Goal: Information Seeking & Learning: Learn about a topic

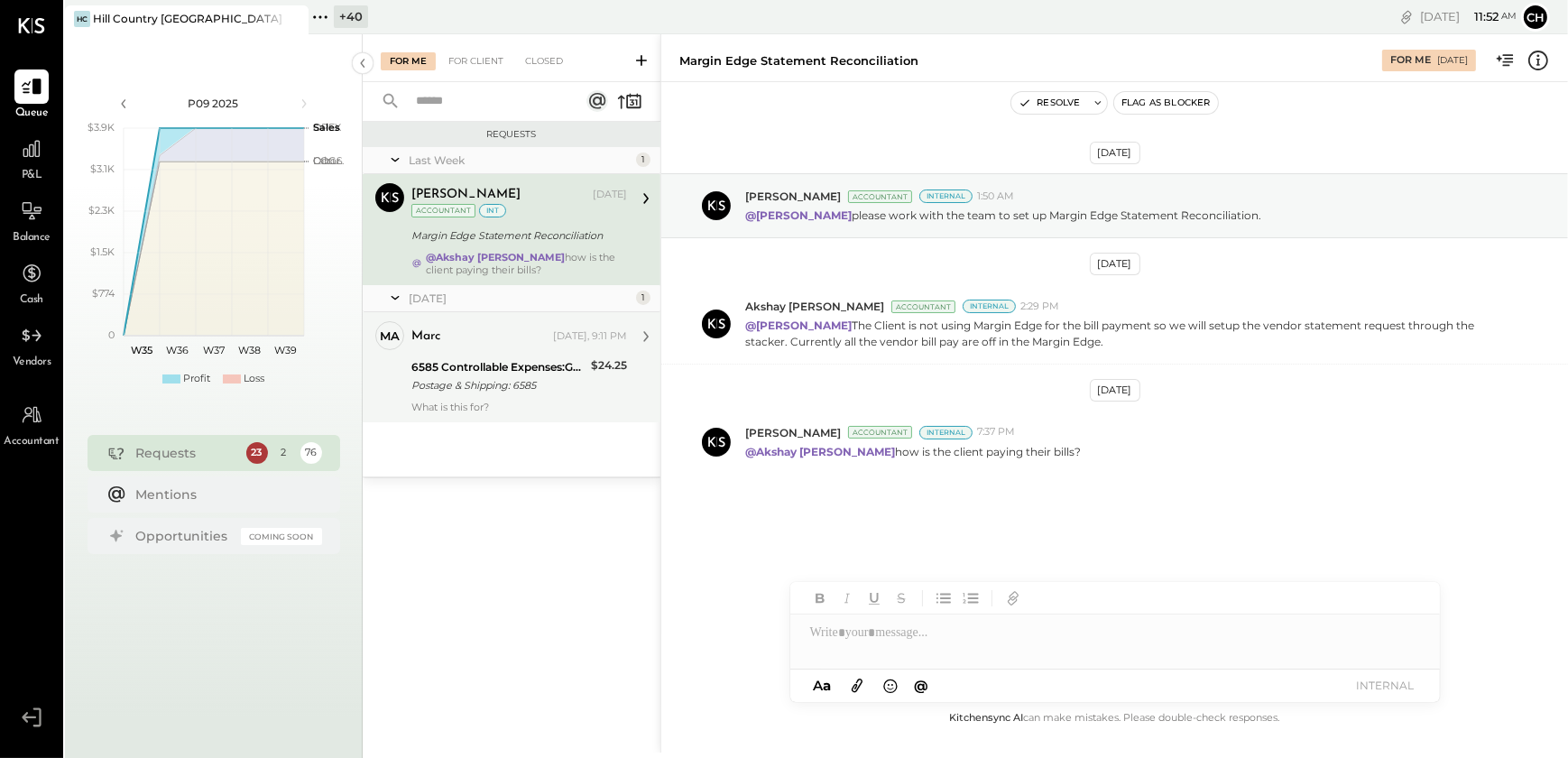
click at [526, 358] on div "6585 Controllable Expenses:General & Administrative Expenses:Postage & Shipping" at bounding box center [498, 367] width 175 height 18
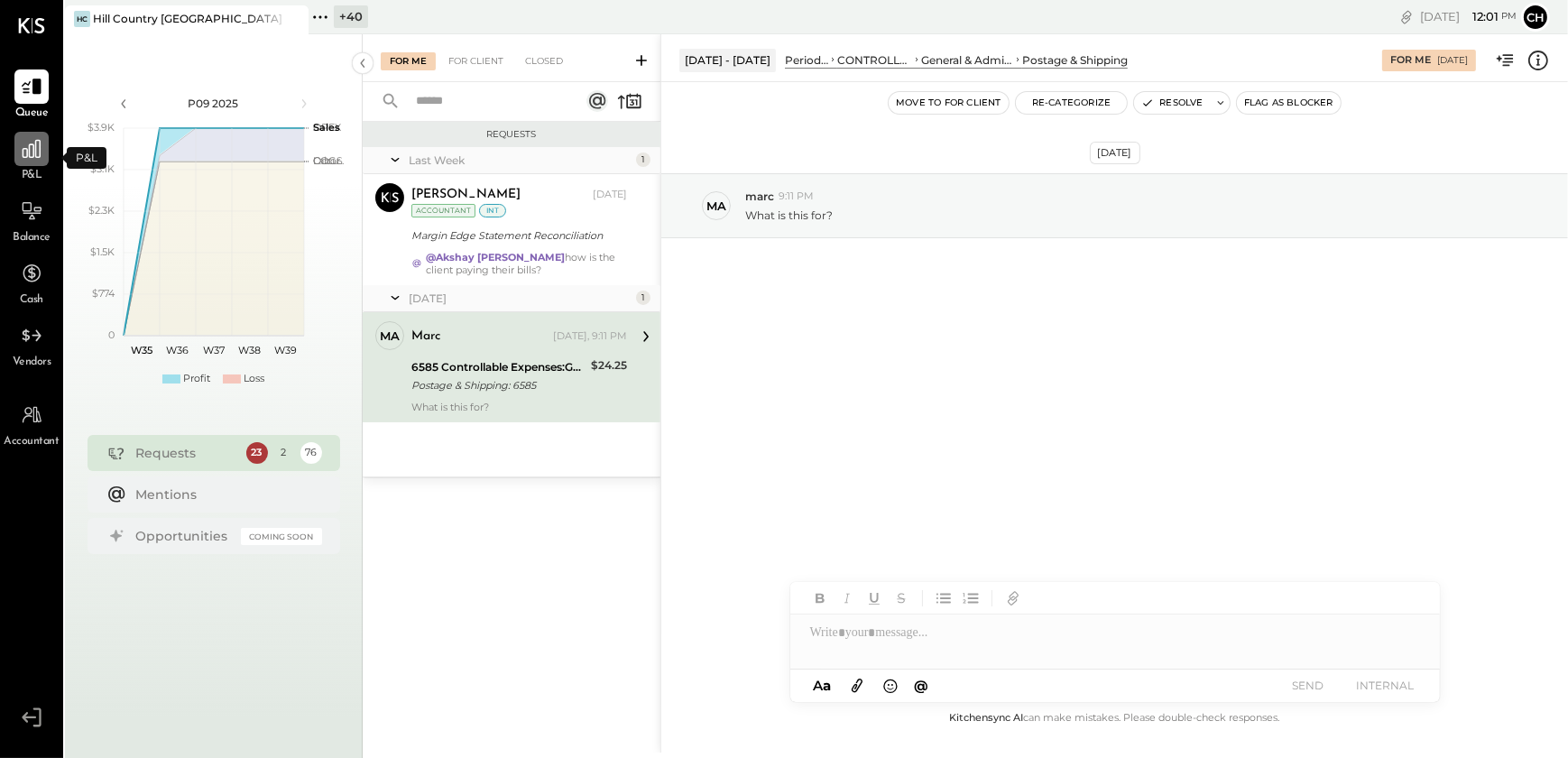
click at [31, 163] on div at bounding box center [31, 149] width 34 height 34
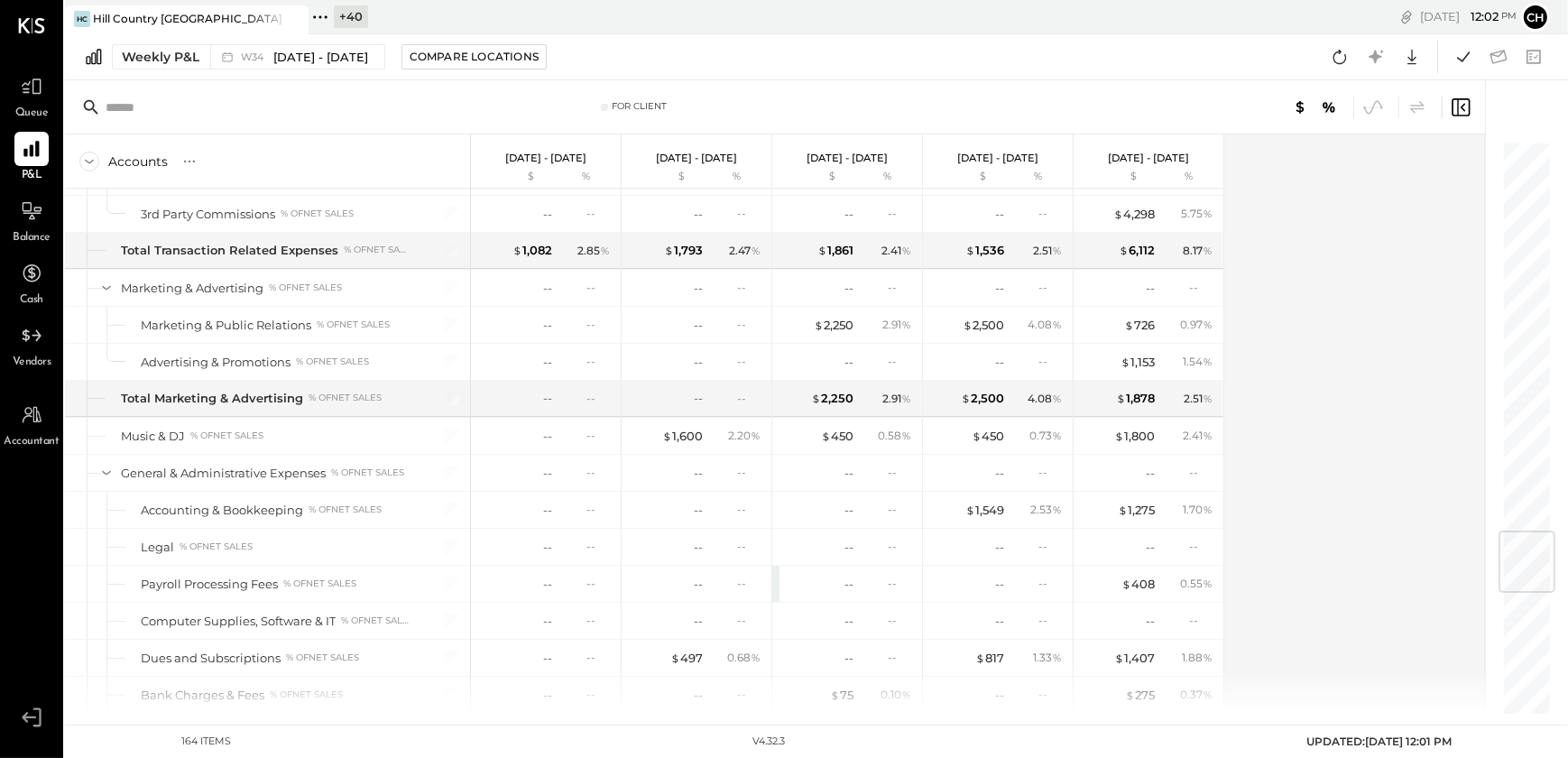
scroll to position [3361, 0]
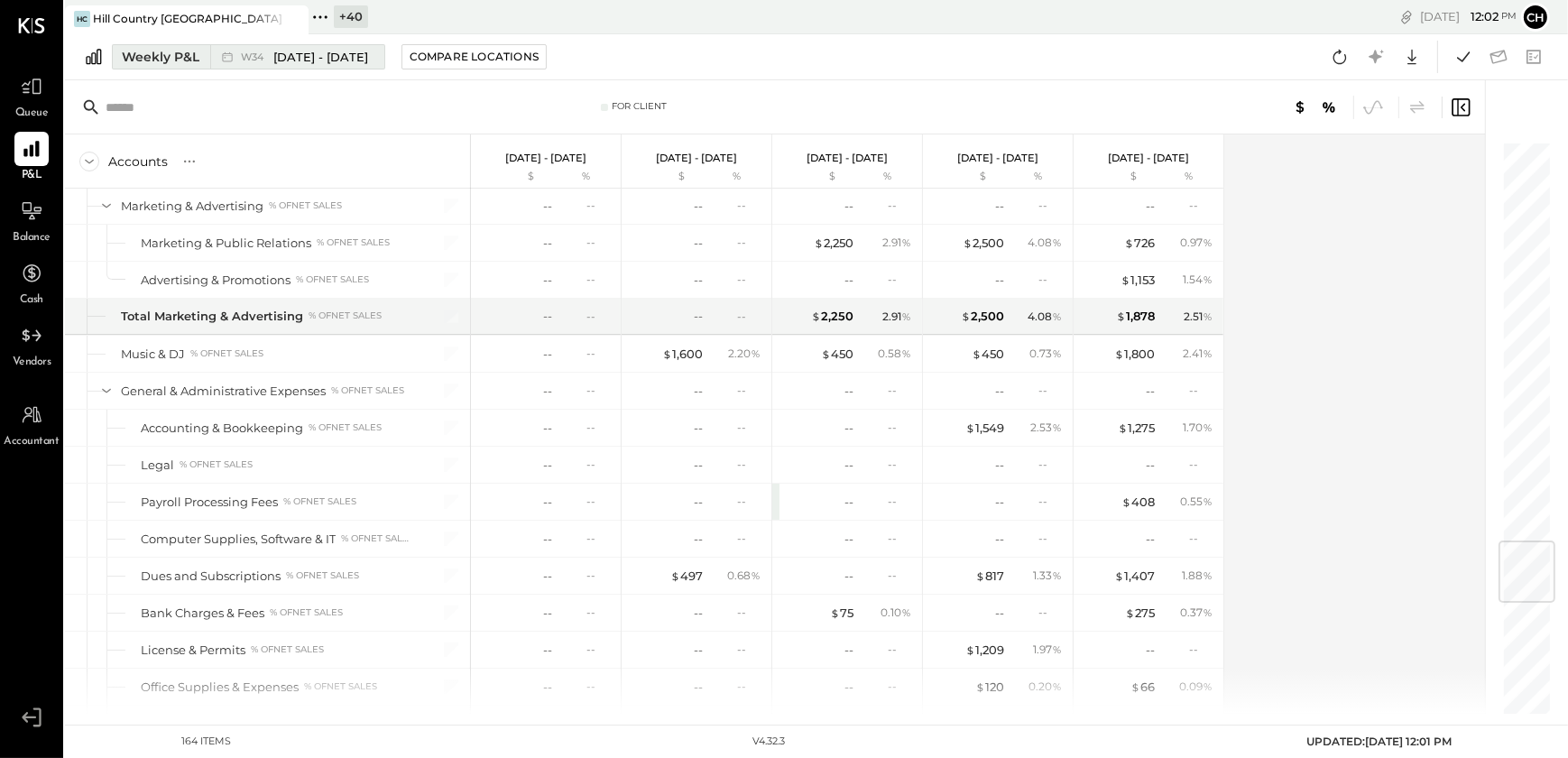
click at [158, 55] on div "Weekly P&L" at bounding box center [161, 57] width 78 height 18
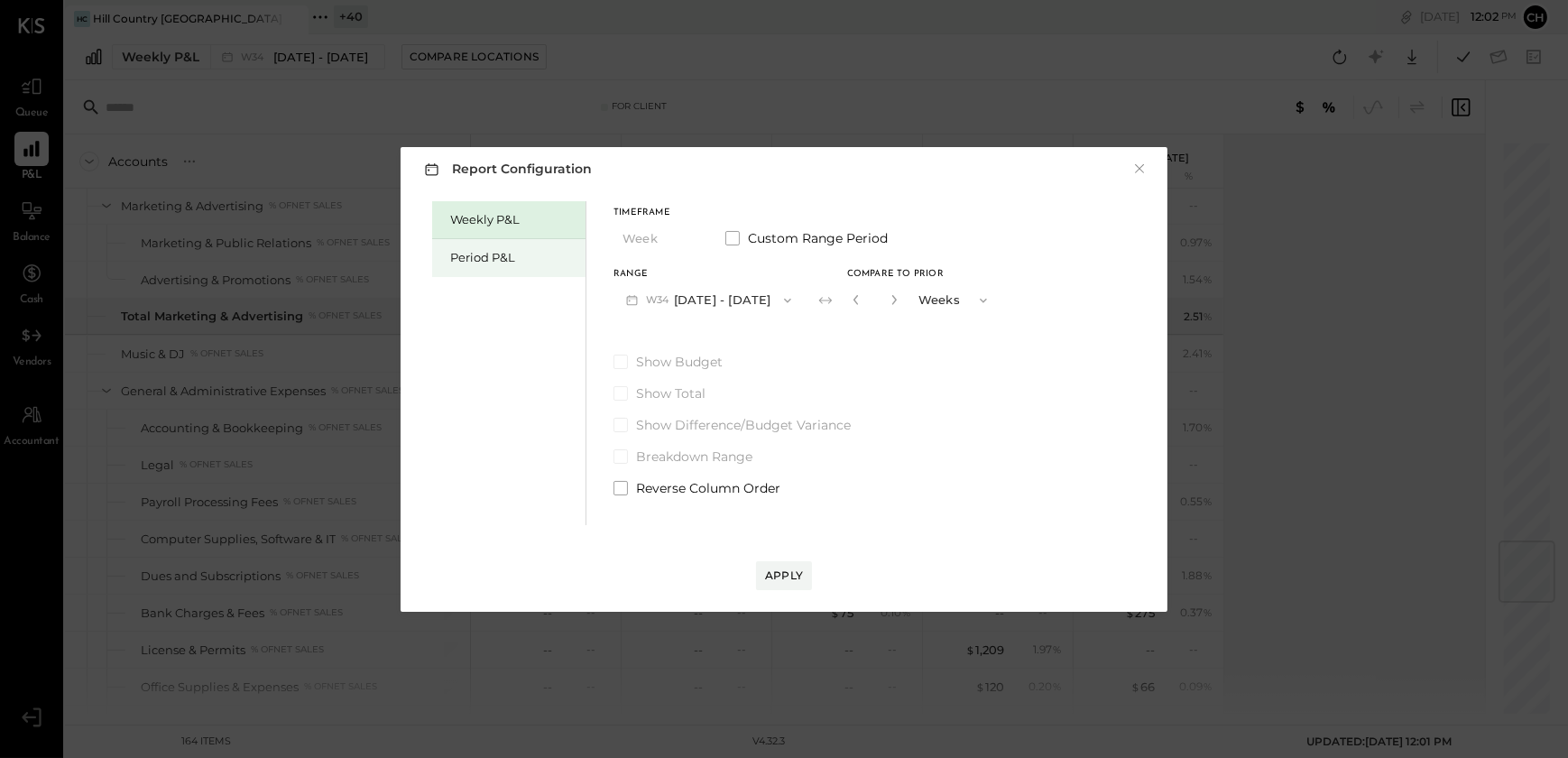
click at [508, 252] on div "Period P&L" at bounding box center [513, 257] width 127 height 17
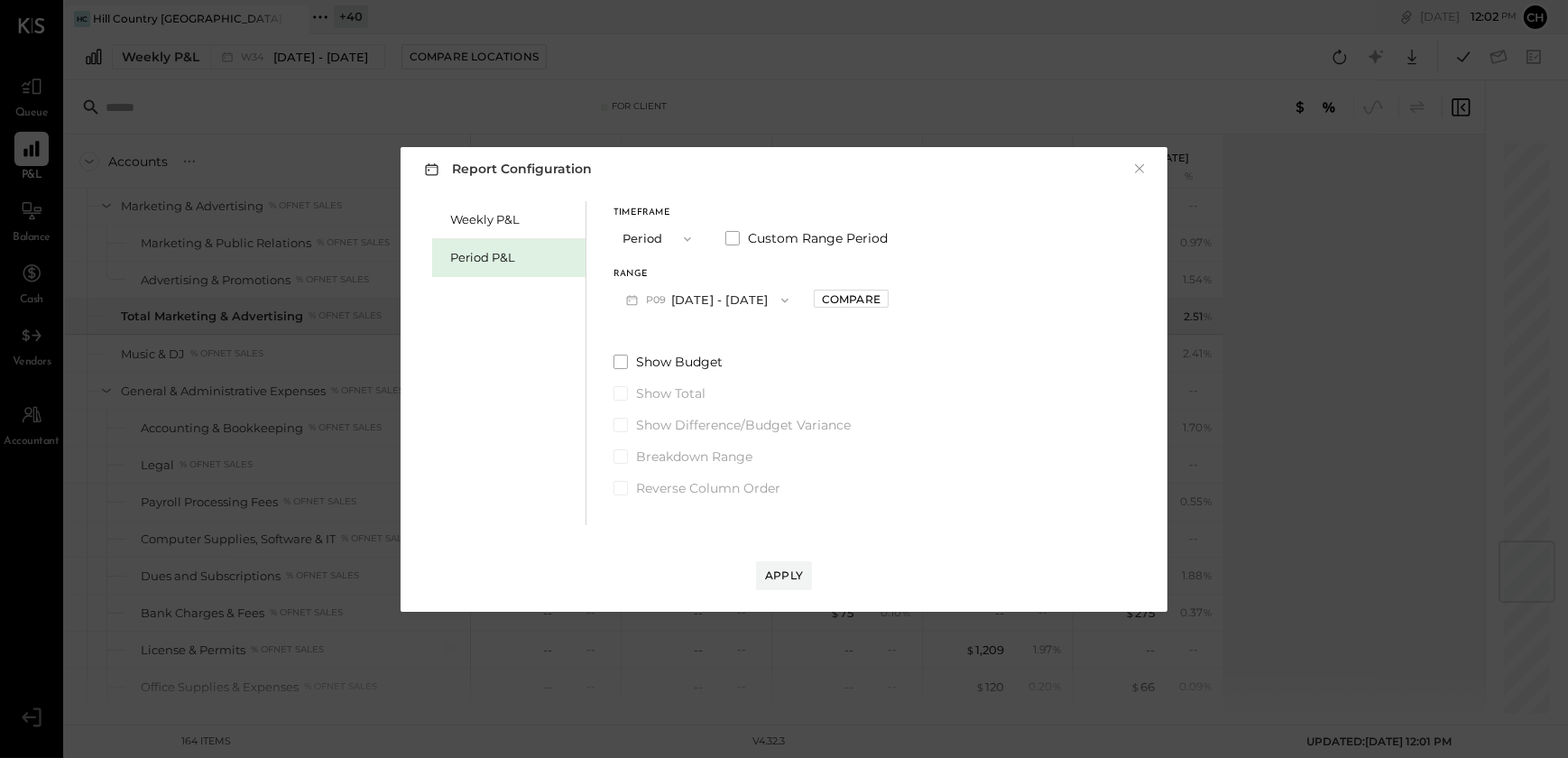
click at [786, 297] on button "P09 [DATE] - [DATE]" at bounding box center [707, 299] width 188 height 33
click at [706, 334] on span "[DATE] - [DATE]" at bounding box center [698, 339] width 86 height 15
click at [881, 299] on div "Compare" at bounding box center [851, 298] width 59 height 15
click at [897, 301] on icon "button" at bounding box center [891, 299] width 11 height 11
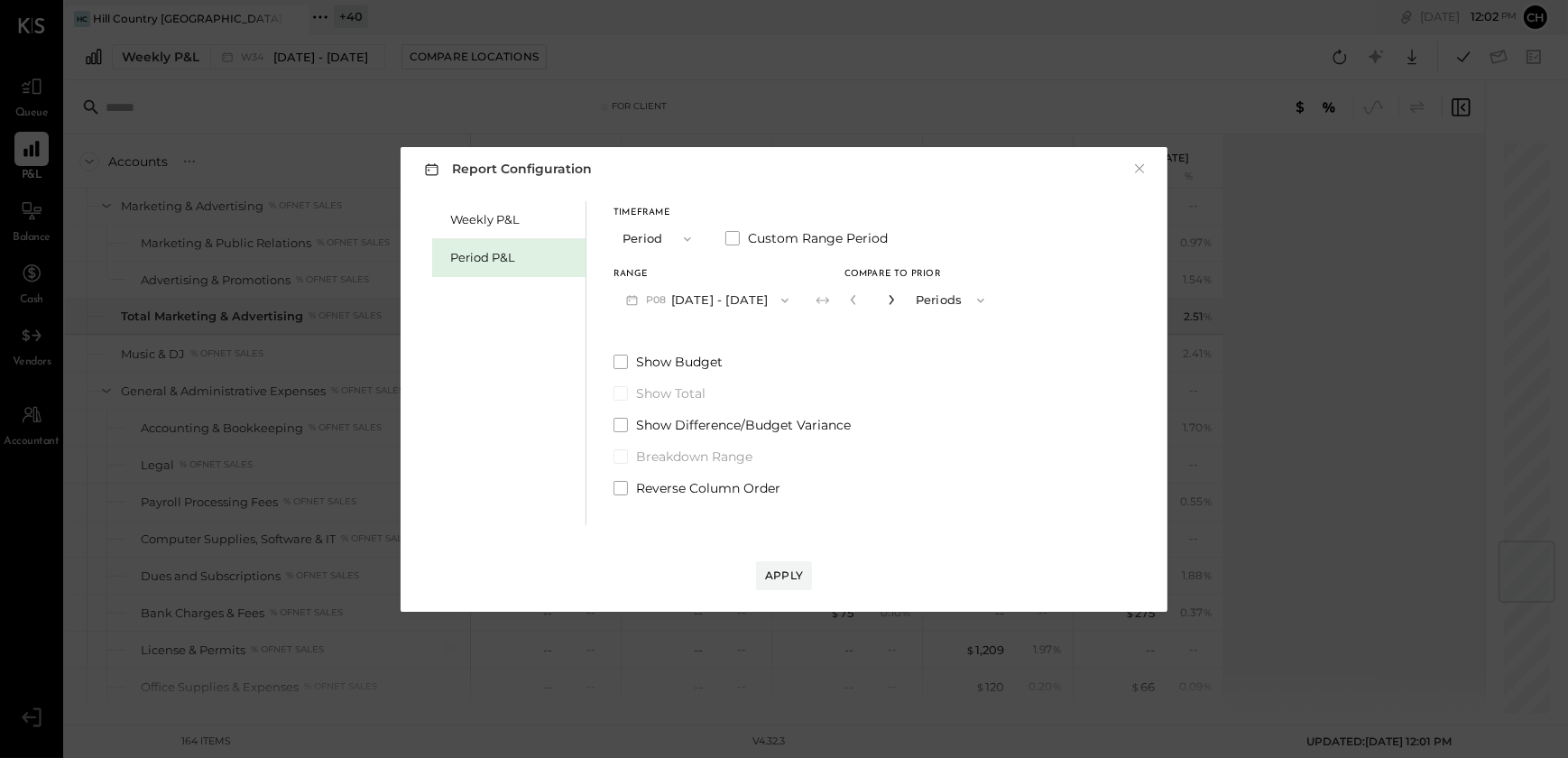
type input "*"
click at [787, 571] on div "Apply" at bounding box center [784, 574] width 38 height 15
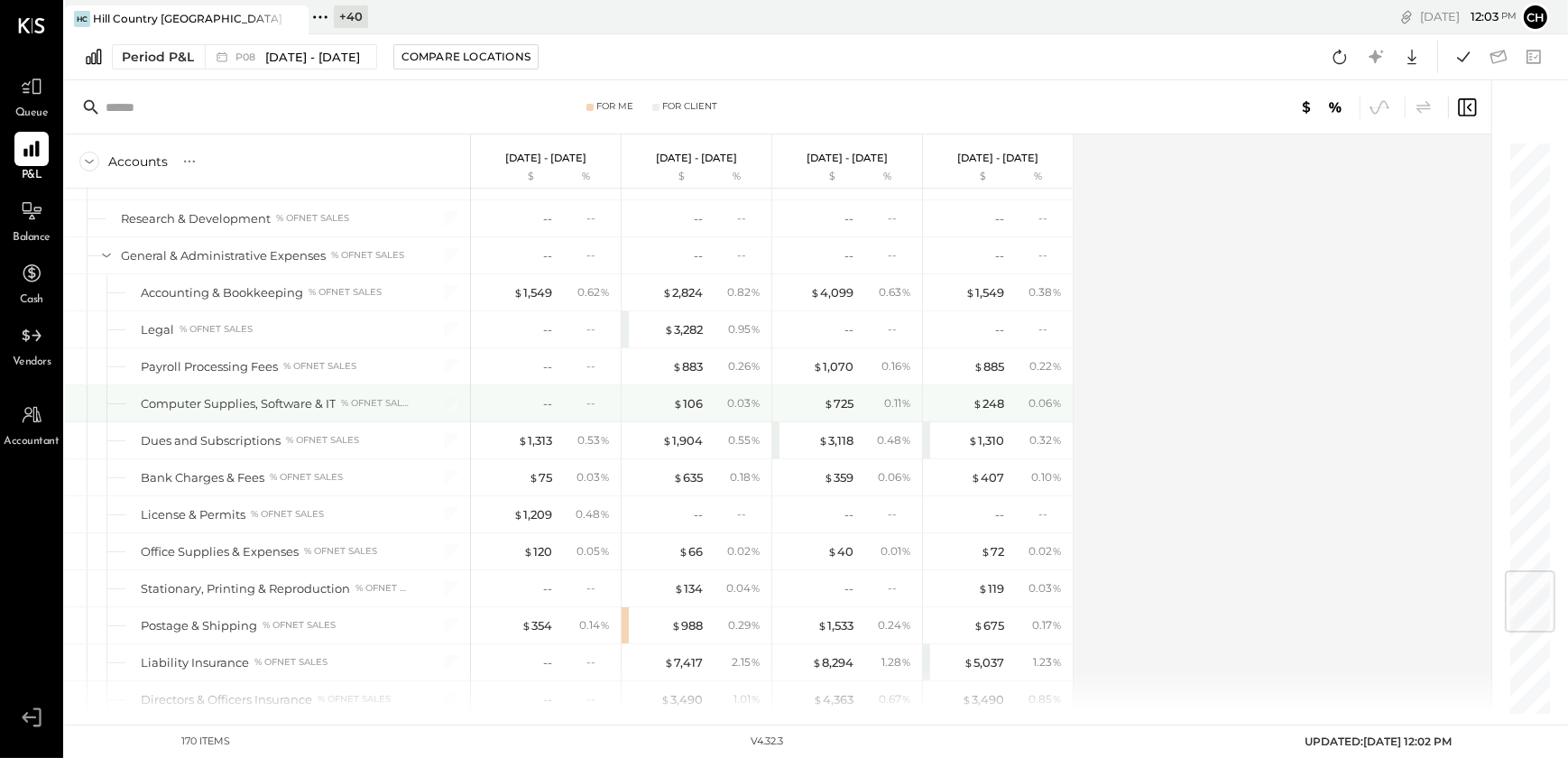
scroll to position [3770, 0]
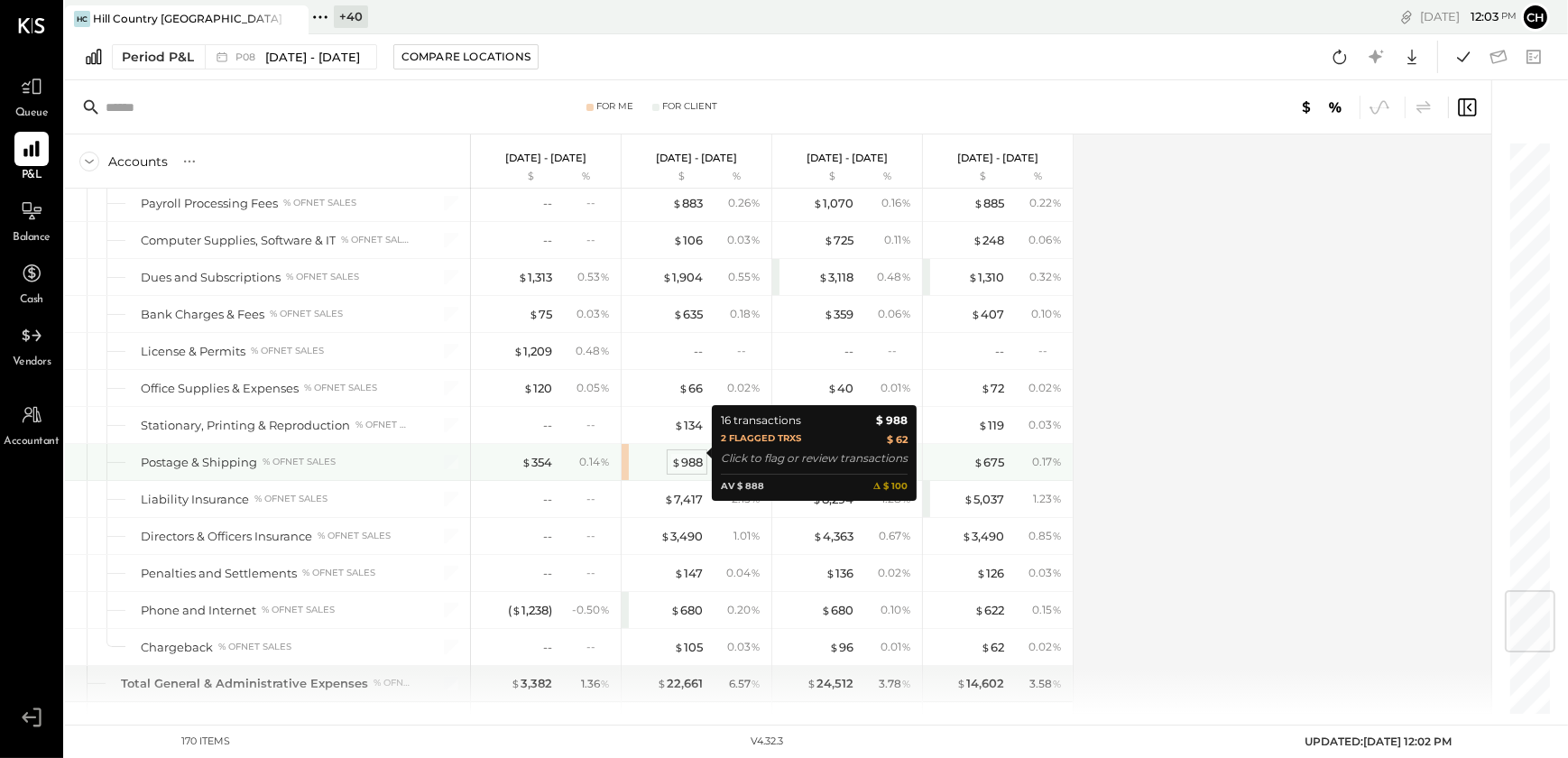
click at [691, 457] on div "$ 988" at bounding box center [687, 462] width 32 height 17
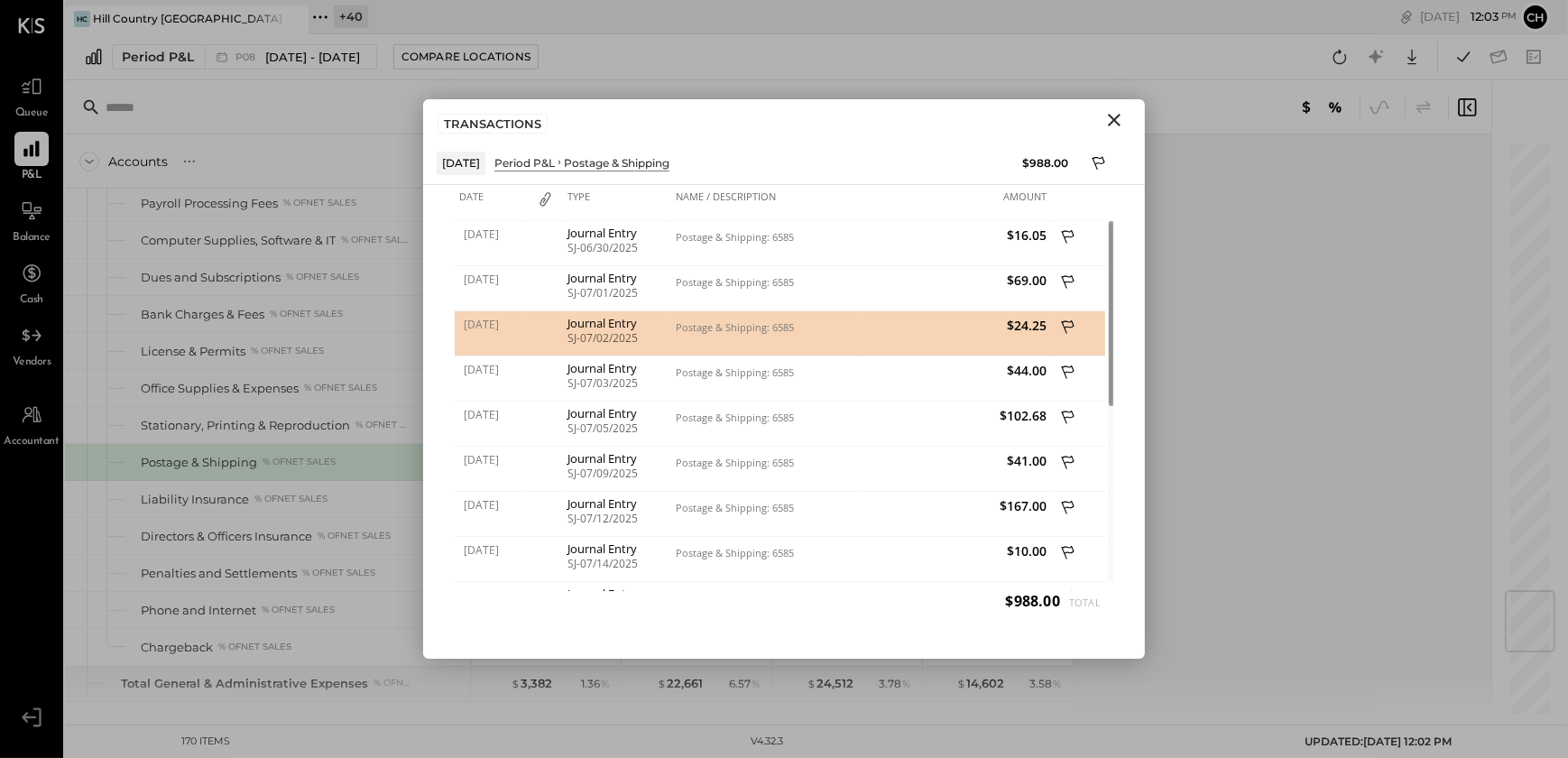
click at [1112, 128] on icon "Close" at bounding box center [1114, 120] width 22 height 22
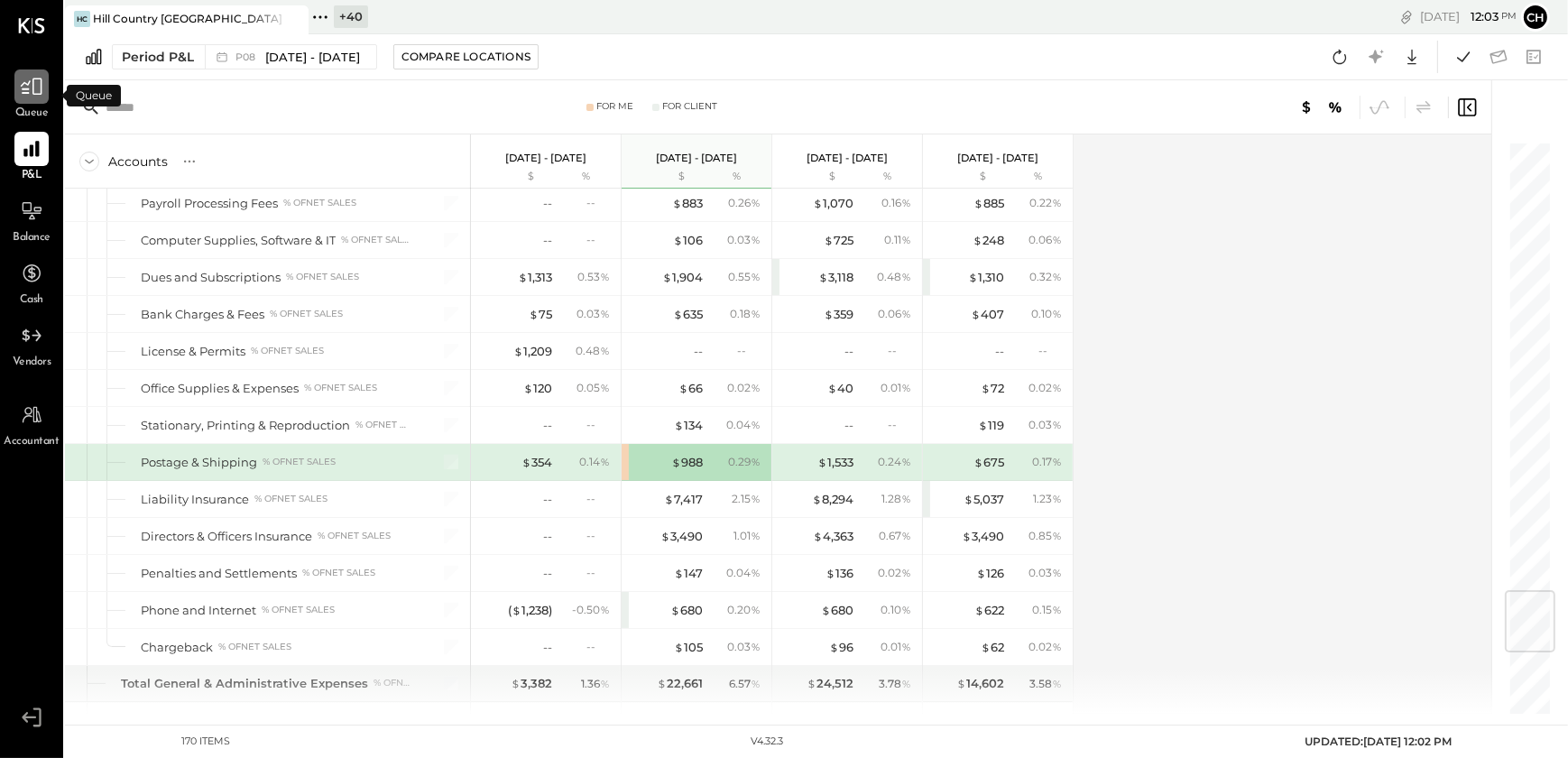
click at [33, 86] on icon at bounding box center [32, 87] width 22 height 17
